Goal: Complete application form: Complete application form

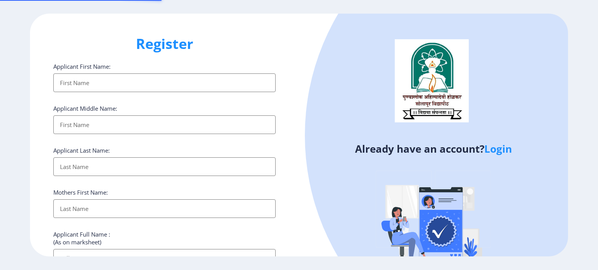
select select
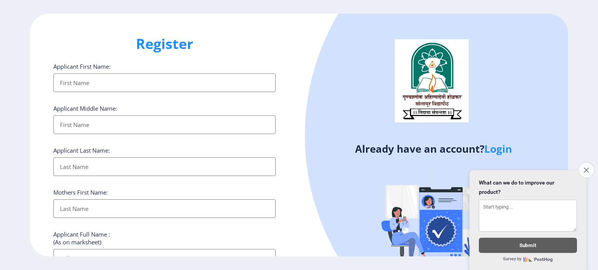
click at [585, 168] on button "Close survey" at bounding box center [586, 170] width 16 height 16
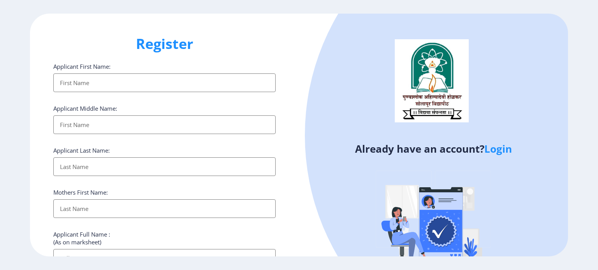
click at [500, 151] on link "Login" at bounding box center [498, 149] width 28 height 14
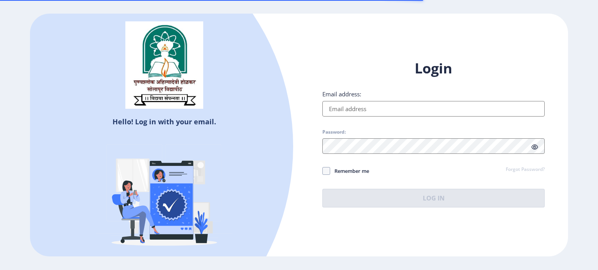
click at [372, 111] on input "Email address:" at bounding box center [433, 109] width 222 height 16
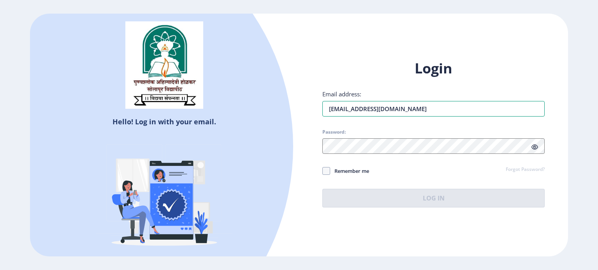
type input "[EMAIL_ADDRESS][DOMAIN_NAME]"
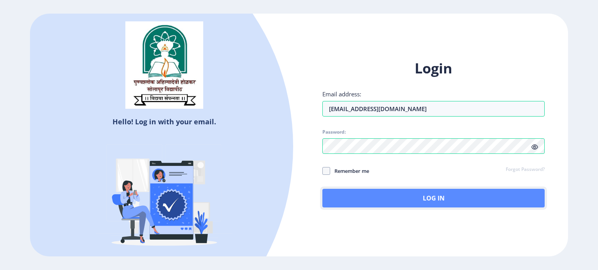
click at [388, 199] on button "Log In" at bounding box center [433, 198] width 222 height 19
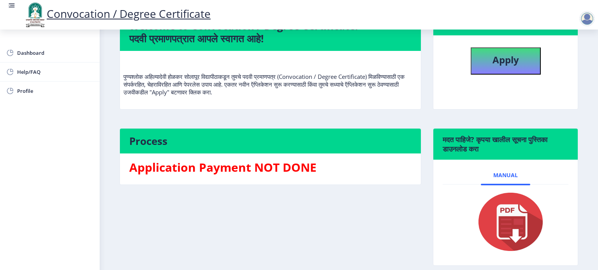
scroll to position [78, 0]
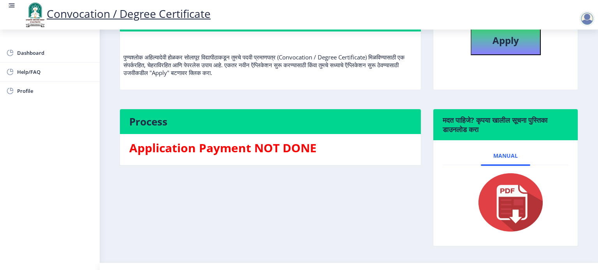
click at [512, 219] on img at bounding box center [505, 203] width 78 height 62
click at [501, 55] on button "Apply" at bounding box center [505, 41] width 70 height 27
select select
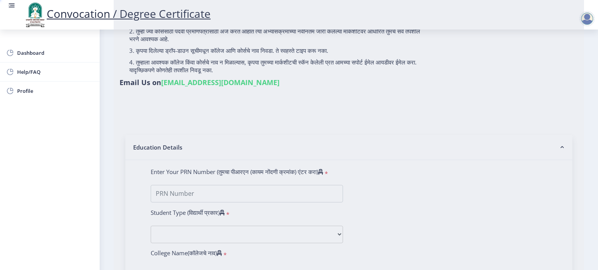
type input "Shivachalappa [PERSON_NAME]"
type input "[PERSON_NAME]"
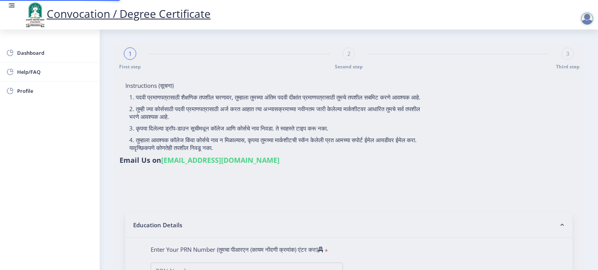
type input "2015032500206425"
select select "Regular"
select select "2018"
select select "December"
select select "Grade B"
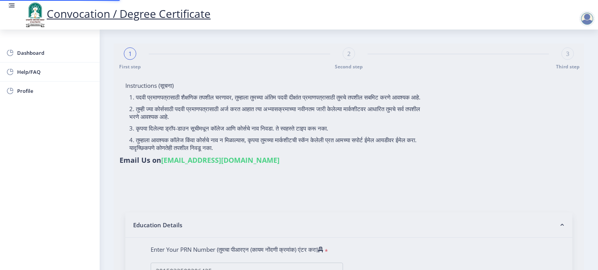
type input "185457"
type input "Shivachalappa [PERSON_NAME] Mali [PERSON_NAME] Mali"
type input "[PERSON_NAME]"
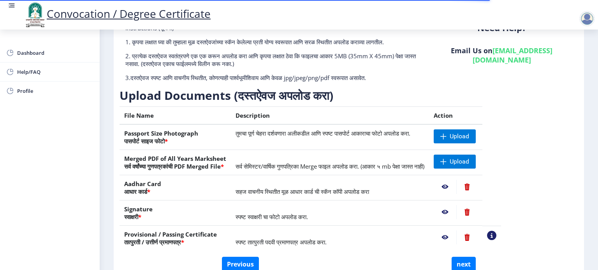
scroll to position [78, 0]
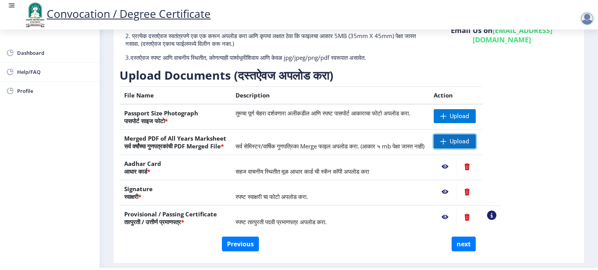
click at [469, 139] on span "Upload" at bounding box center [458, 142] width 19 height 8
click at [469, 117] on span "Upload" at bounding box center [458, 116] width 19 height 8
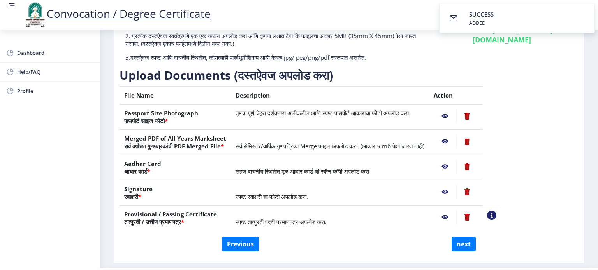
scroll to position [98, 0]
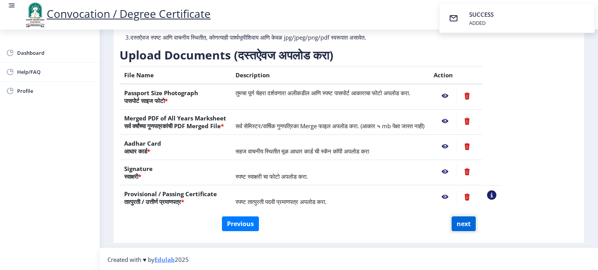
click at [466, 226] on button "next" at bounding box center [463, 224] width 24 height 15
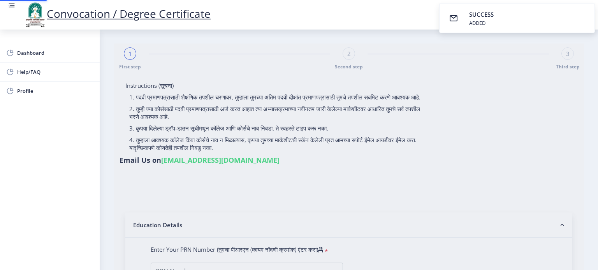
select select
type input "Shivachalappa [PERSON_NAME]"
type input "[PERSON_NAME]"
type input "2015032500206425"
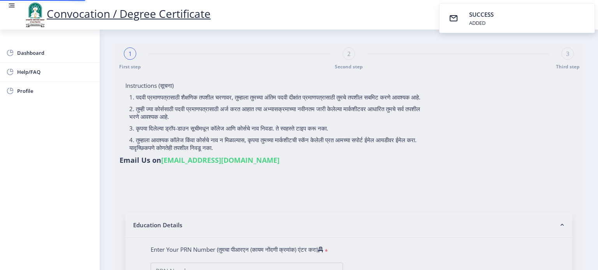
select select "Regular"
select select "2018"
select select "December"
select select "Grade B"
type input "185457"
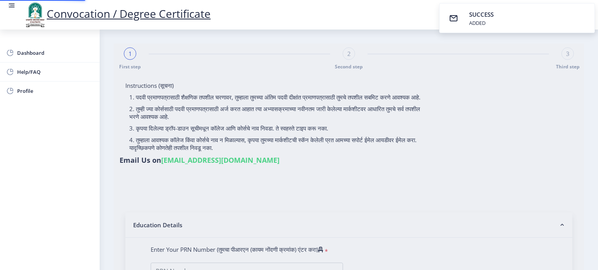
type input "Shivachalappa [PERSON_NAME] Mali [PERSON_NAME] Mali"
type input "[PERSON_NAME]"
select select "English"
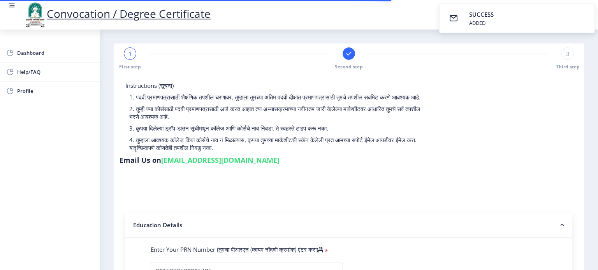
select select
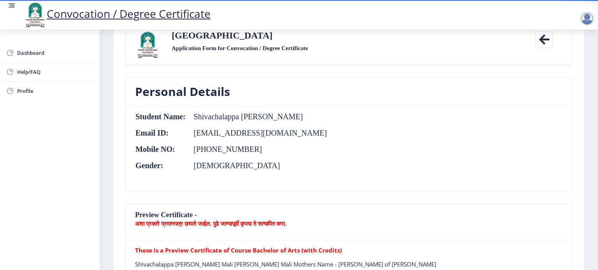
scroll to position [78, 0]
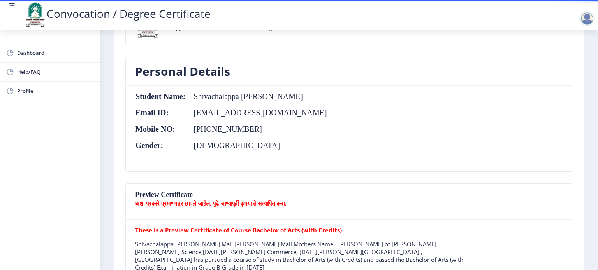
click at [149, 193] on nb-card-header "Preview Certificate - अशा प्रकारे प्रमाणपत्र छापले जाईल. पुढे जाण्यापूर्वी कृपय…" at bounding box center [349, 202] width 446 height 36
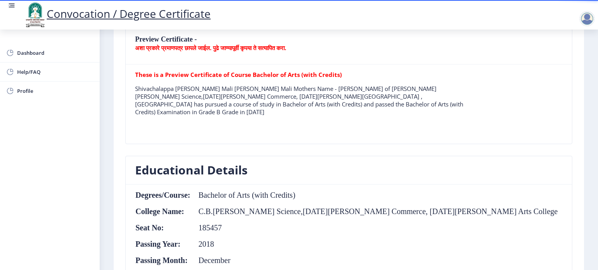
scroll to position [117, 0]
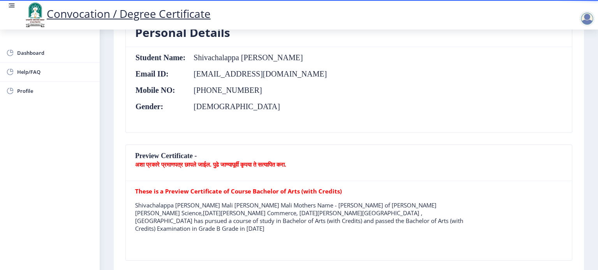
click at [389, 165] on p "अशा प्रकारे प्रमाणपत्र छापले जाईल. पुढे जाण्यापूर्वी कृपया ते सत्यापित करा." at bounding box center [348, 165] width 427 height 8
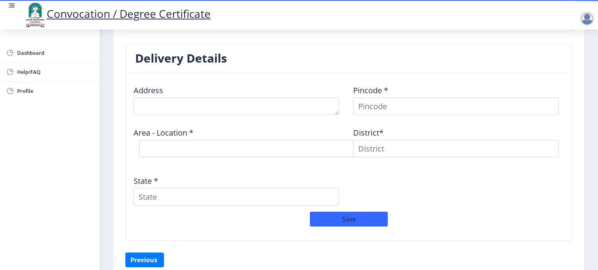
scroll to position [974, 0]
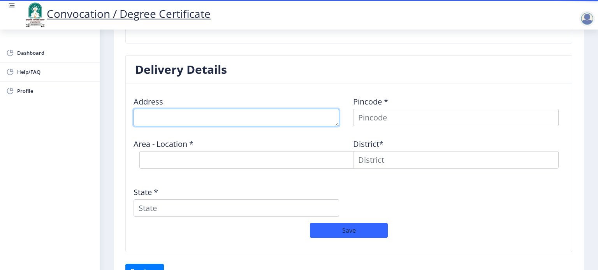
click at [200, 109] on textarea at bounding box center [235, 118] width 205 height 18
type textarea "AP Gaudgaon BK"
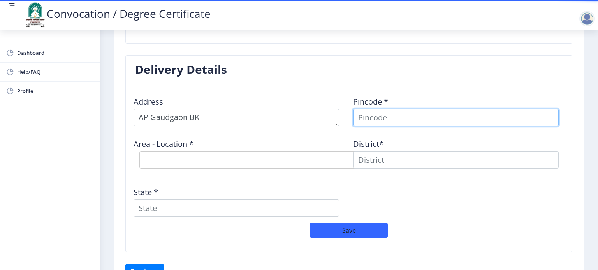
click at [372, 109] on input at bounding box center [455, 118] width 205 height 18
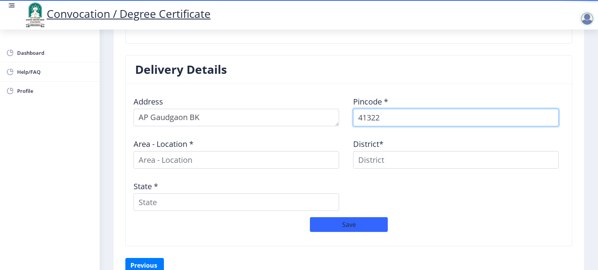
type input "413227"
select select
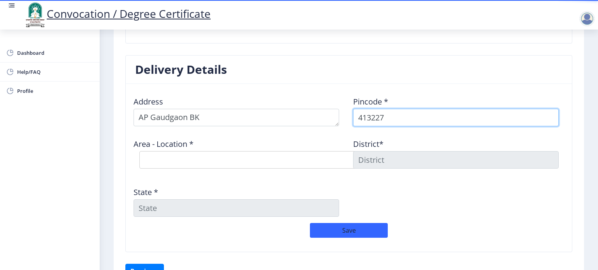
type input "413227"
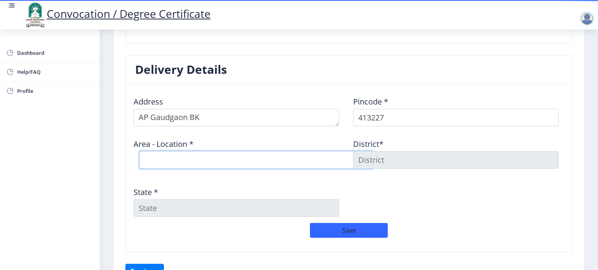
click at [161, 151] on select "Select Area Location [GEOGRAPHIC_DATA] B.O Haidra B.O Kadabgaon [PERSON_NAME] S…" at bounding box center [255, 160] width 233 height 18
select select "1: Object"
click at [139, 151] on select "Select Area Location [GEOGRAPHIC_DATA] B.O Haidra B.O Kadabgaon [PERSON_NAME] S…" at bounding box center [255, 160] width 233 height 18
type input "SOLAPUR"
type input "[GEOGRAPHIC_DATA]"
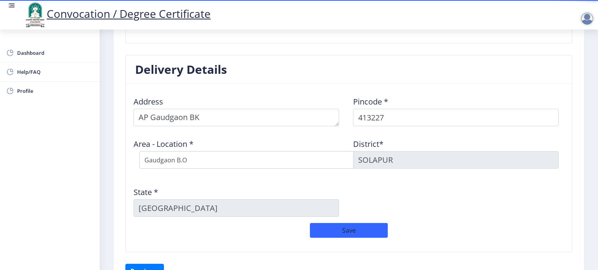
click at [412, 182] on div "Address Pincode * 413227 Area - Location * Select Area Location [GEOGRAPHIC_DAT…" at bounding box center [348, 156] width 439 height 133
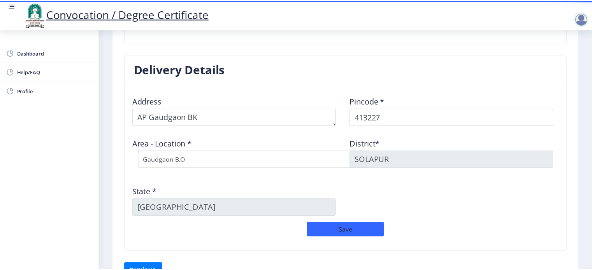
scroll to position [1013, 0]
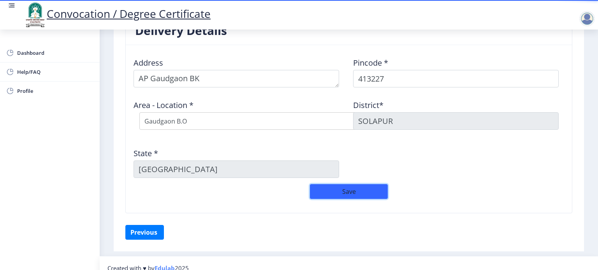
click at [350, 185] on button "Save" at bounding box center [349, 191] width 78 height 15
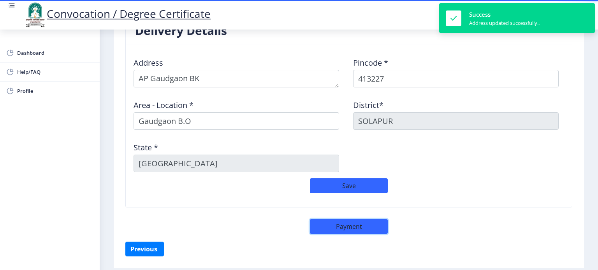
click at [338, 220] on button "Payment" at bounding box center [349, 226] width 78 height 15
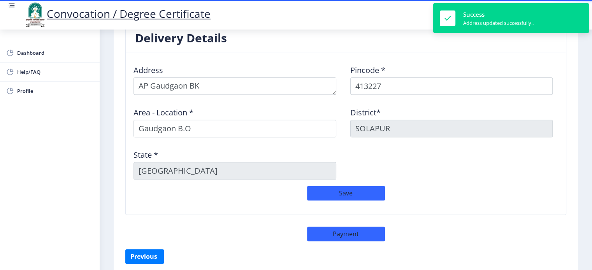
select select "sealed"
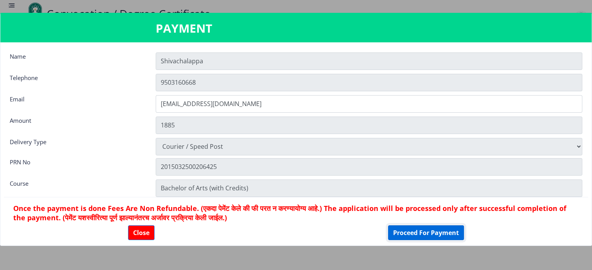
click at [414, 233] on button "Proceed For Payment" at bounding box center [426, 233] width 76 height 15
